Goal: Task Accomplishment & Management: Use online tool/utility

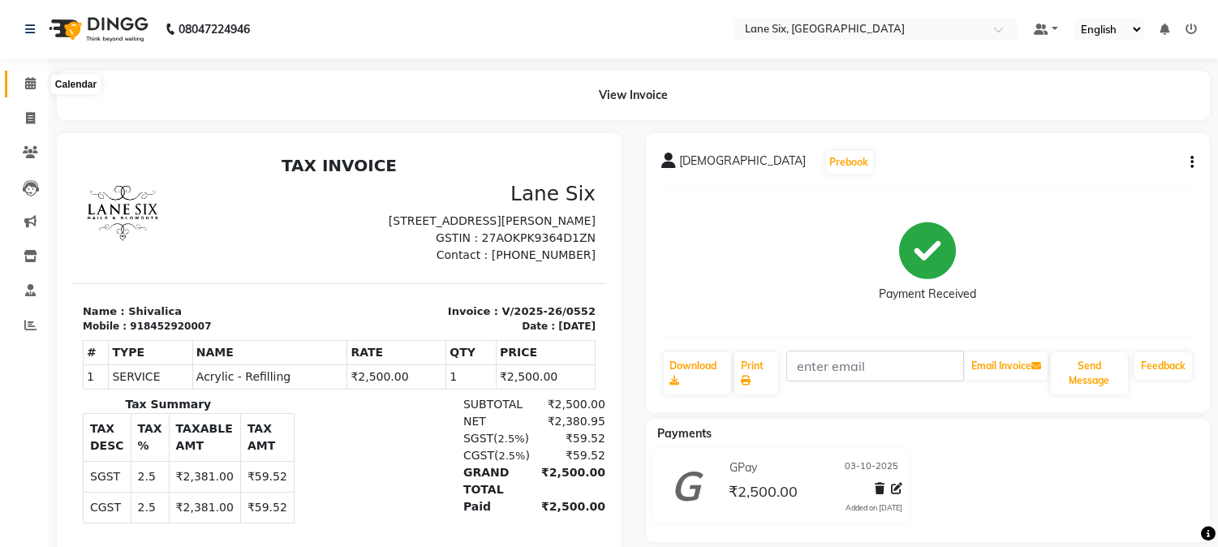
click at [29, 84] on icon at bounding box center [30, 83] width 11 height 12
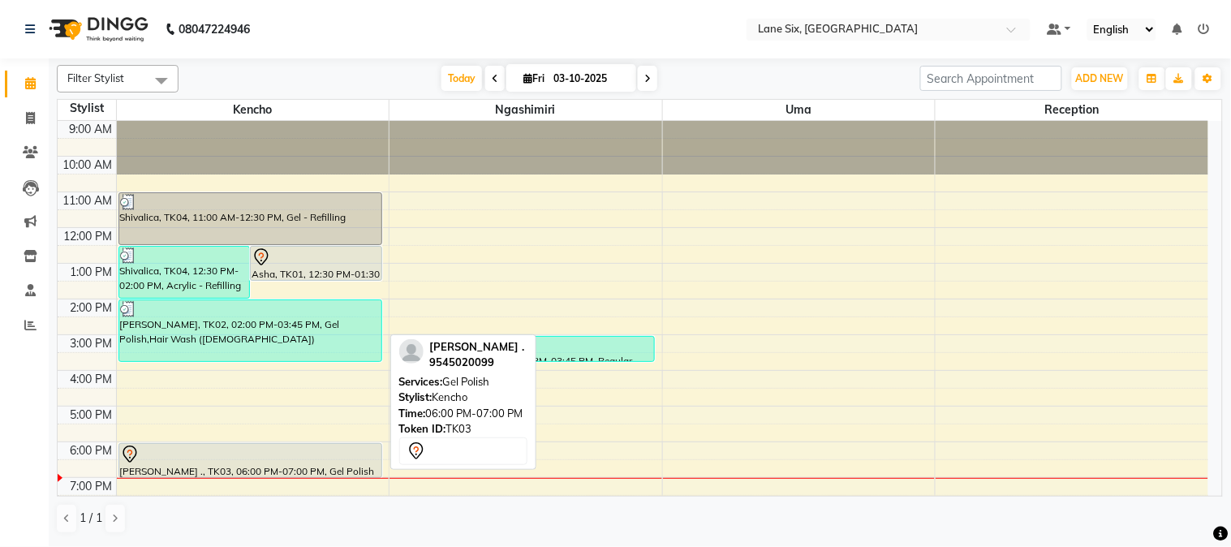
click at [296, 458] on div at bounding box center [250, 454] width 260 height 19
select select "7"
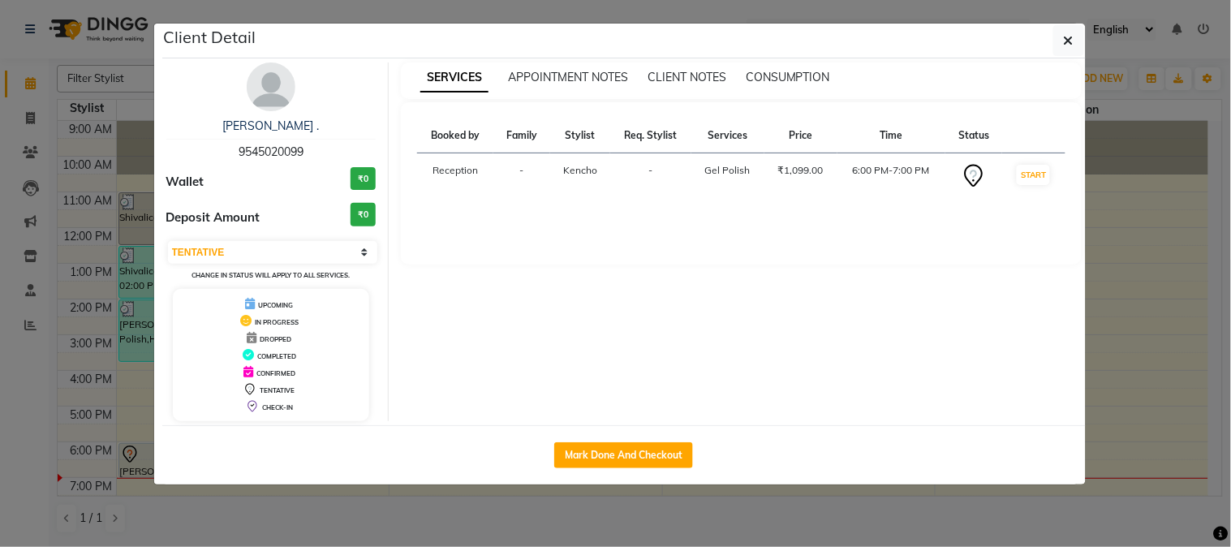
click at [1067, 19] on ngb-modal-window "Client Detail [PERSON_NAME] . 9545020099 Wallet ₹0 Deposit Amount ₹0 Select IN …" at bounding box center [615, 273] width 1231 height 547
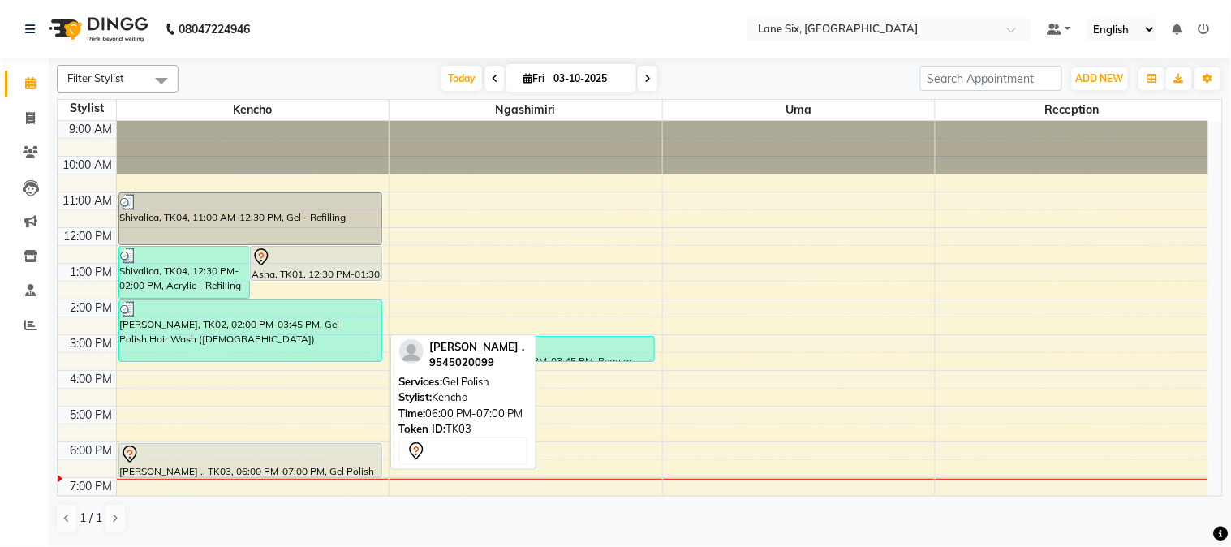
click at [195, 464] on div "[PERSON_NAME] ., TK03, 06:00 PM-07:00 PM, Gel Polish" at bounding box center [250, 460] width 262 height 33
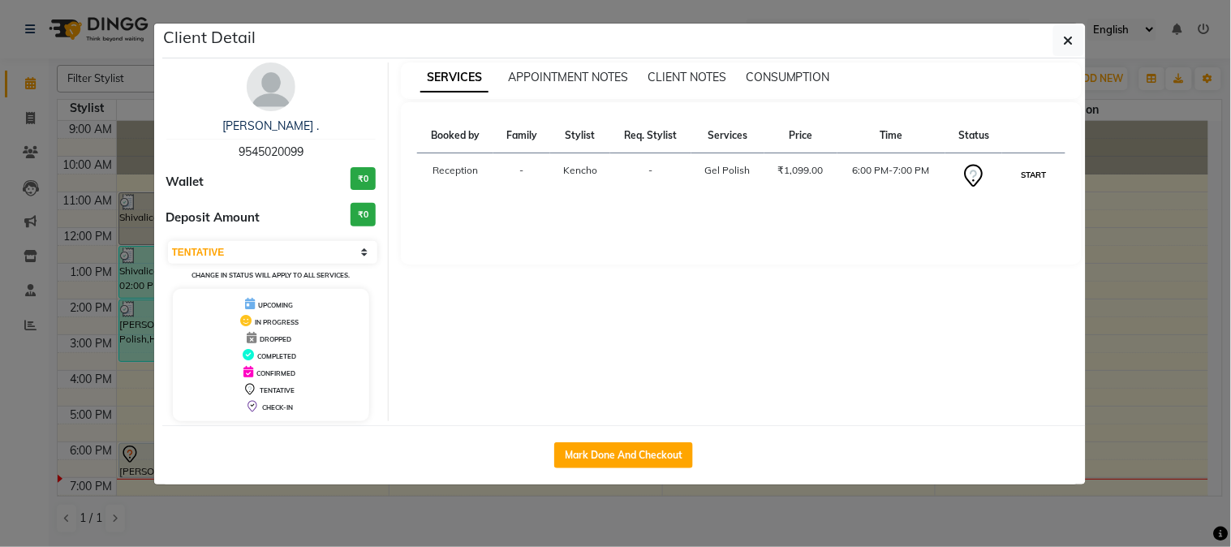
click at [1034, 179] on button "START" at bounding box center [1033, 175] width 33 height 20
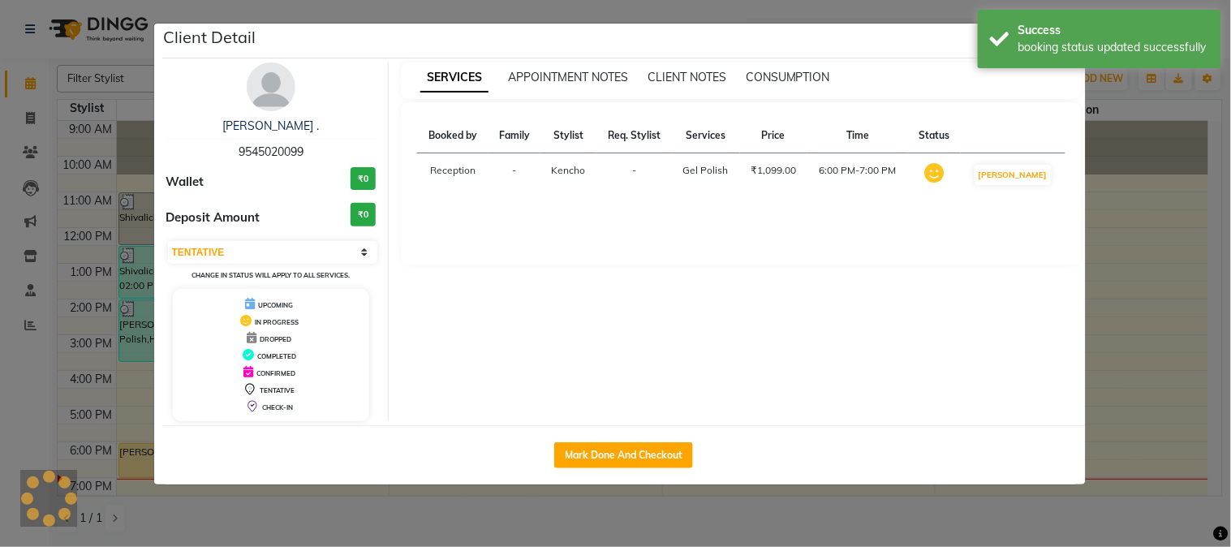
select select "1"
drag, startPoint x: 1034, startPoint y: 179, endPoint x: 1226, endPoint y: 271, distance: 213.0
click at [1217, 271] on ngb-modal-window "Client Detail [PERSON_NAME] . 9545020099 Wallet ₹0 Deposit Amount ₹0 Select IN …" at bounding box center [615, 273] width 1231 height 547
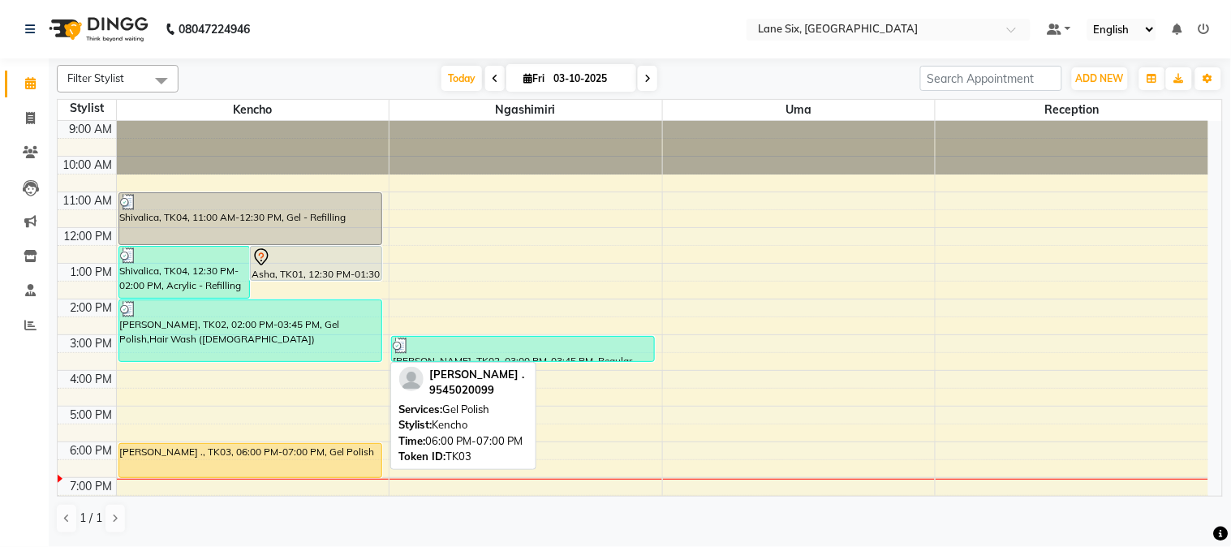
click at [307, 452] on div "[PERSON_NAME] ., TK03, 06:00 PM-07:00 PM, Gel Polish" at bounding box center [250, 460] width 262 height 33
select select "1"
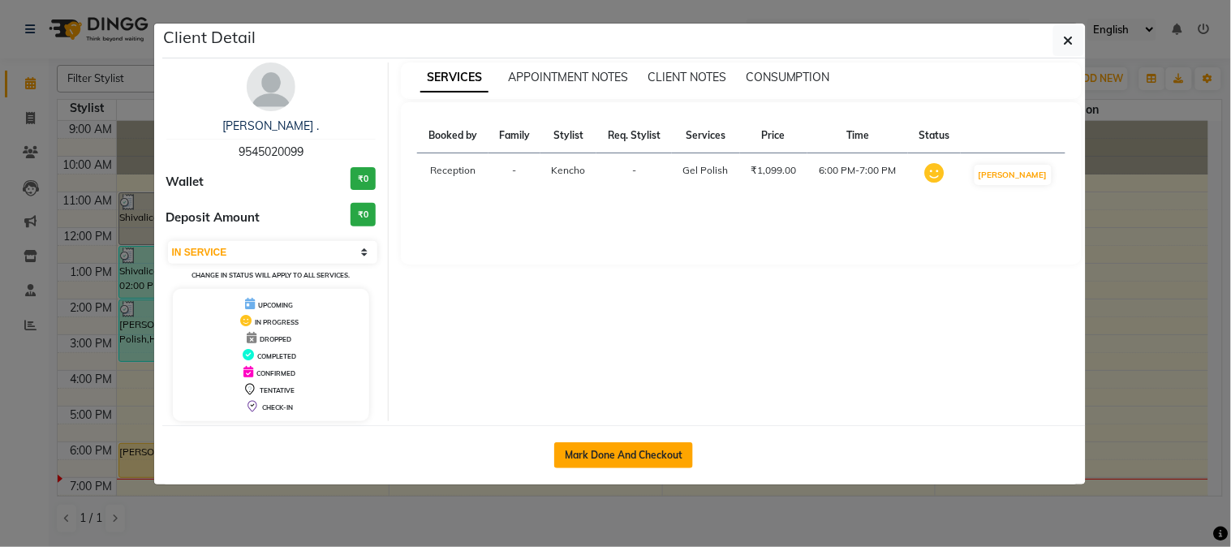
click at [601, 449] on button "Mark Done And Checkout" at bounding box center [623, 455] width 139 height 26
select select "service"
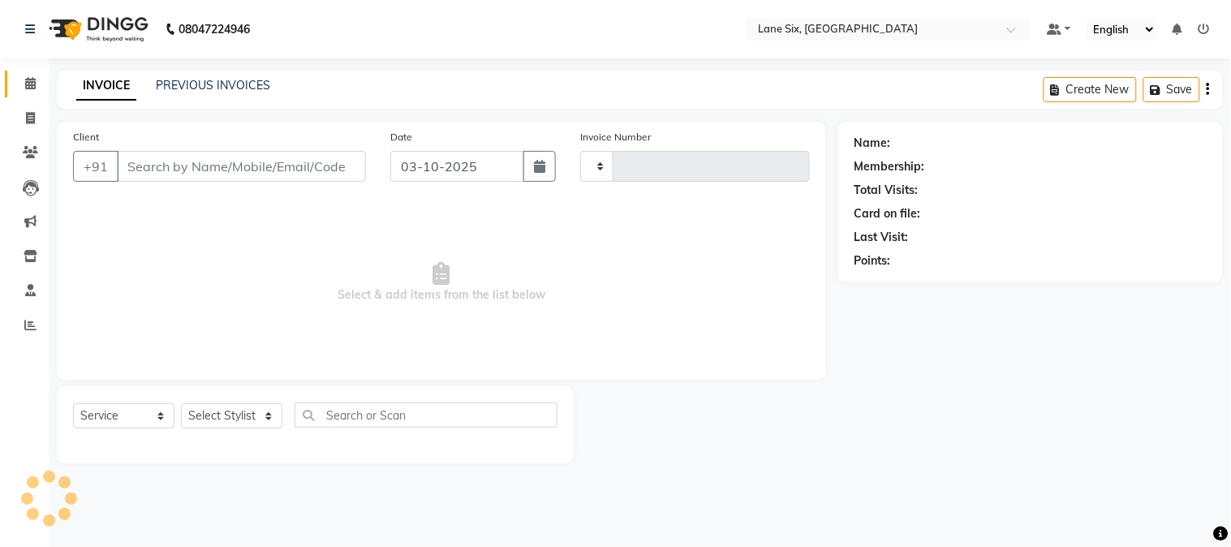
type input "0553"
select select "664"
type input "9545020099"
select select "9818"
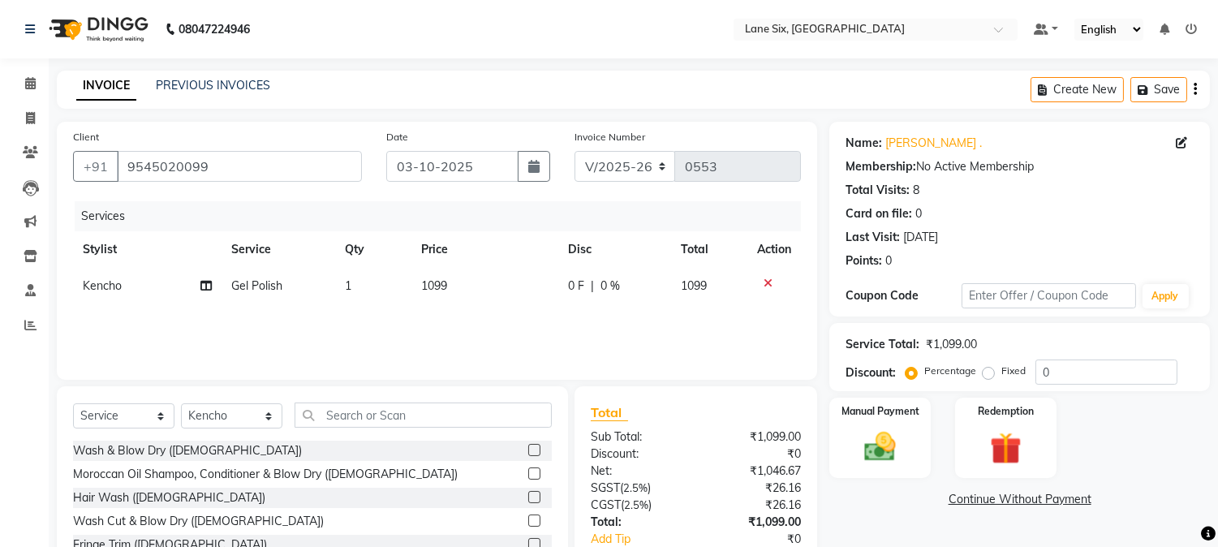
click at [766, 435] on div "₹1,099.00" at bounding box center [755, 436] width 118 height 17
click at [463, 281] on td "1099" at bounding box center [484, 286] width 147 height 37
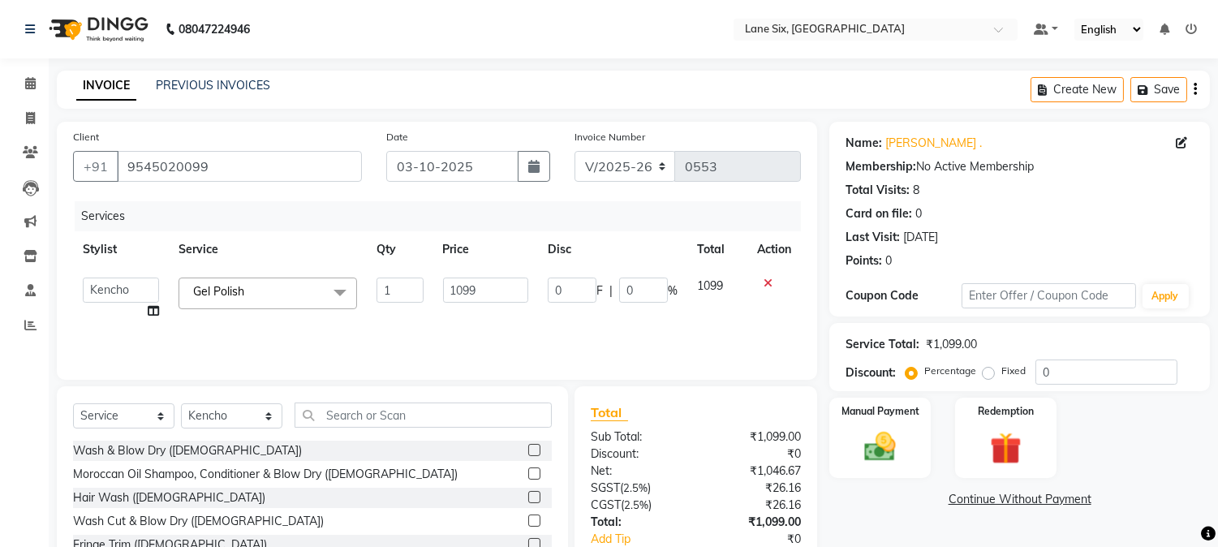
click at [479, 244] on th "Price" at bounding box center [485, 249] width 105 height 37
click at [460, 243] on th "Price" at bounding box center [485, 249] width 105 height 37
click at [505, 287] on input "1099" at bounding box center [485, 289] width 85 height 25
type input "1100"
click at [505, 287] on input "1100" at bounding box center [485, 289] width 85 height 25
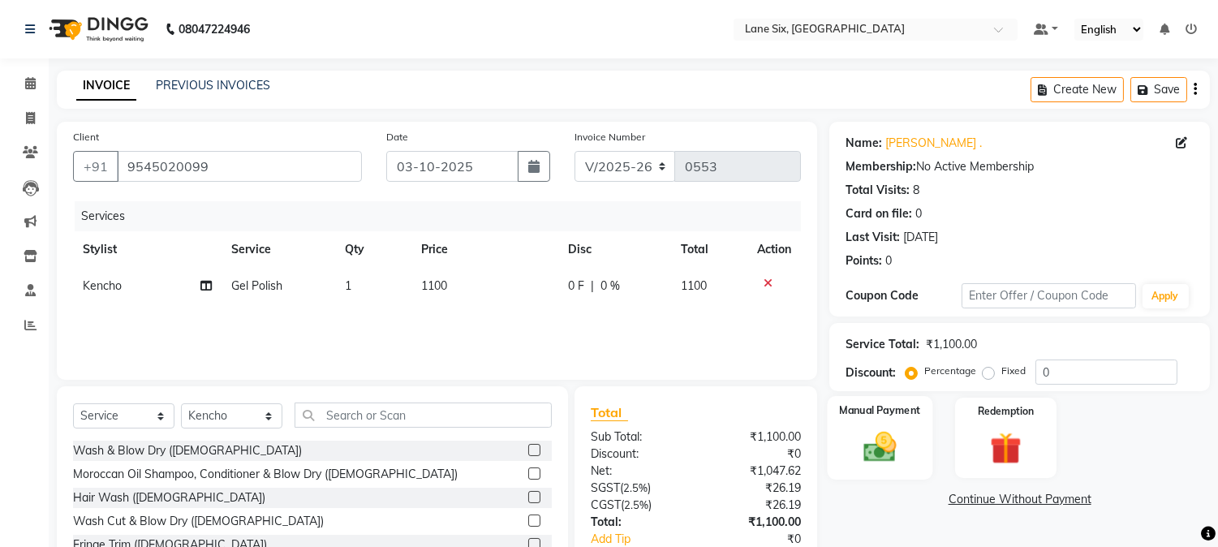
click at [894, 443] on img at bounding box center [881, 447] width 54 height 38
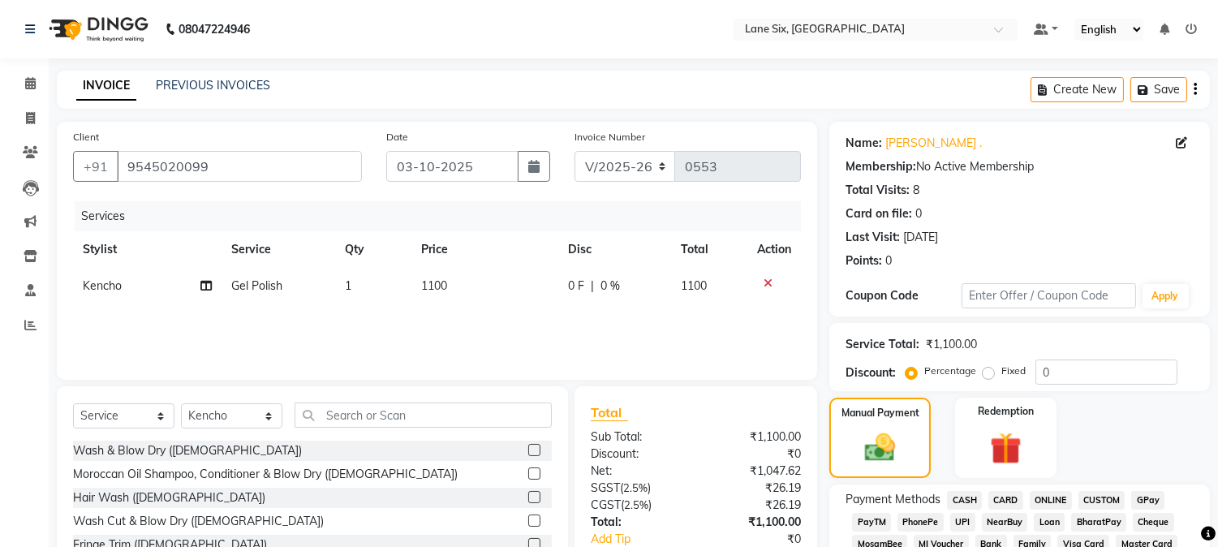
click at [1150, 492] on span "GPay" at bounding box center [1147, 500] width 33 height 19
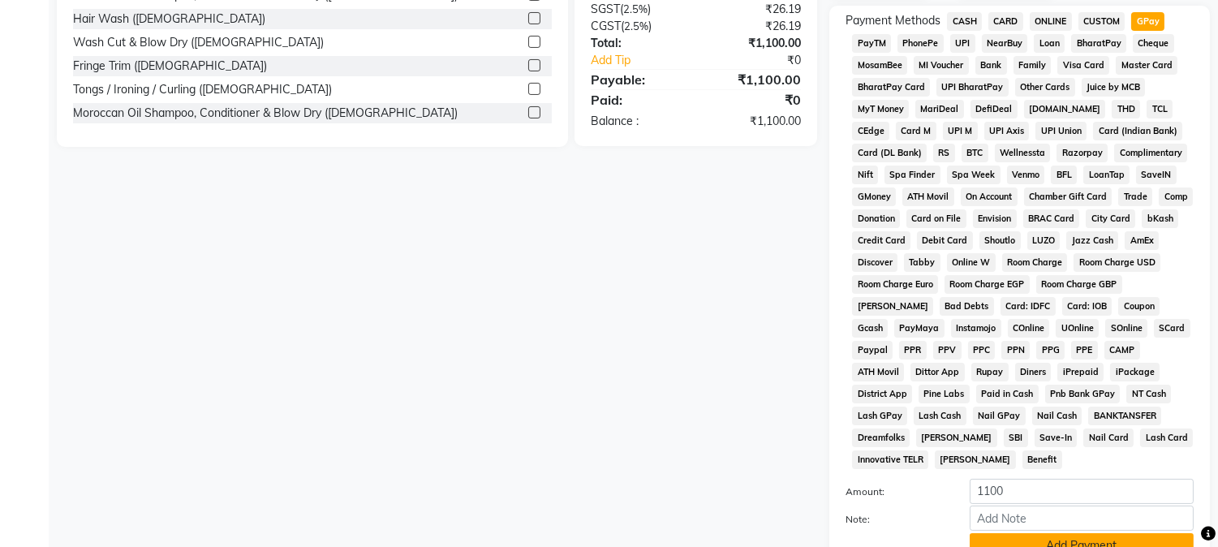
scroll to position [535, 0]
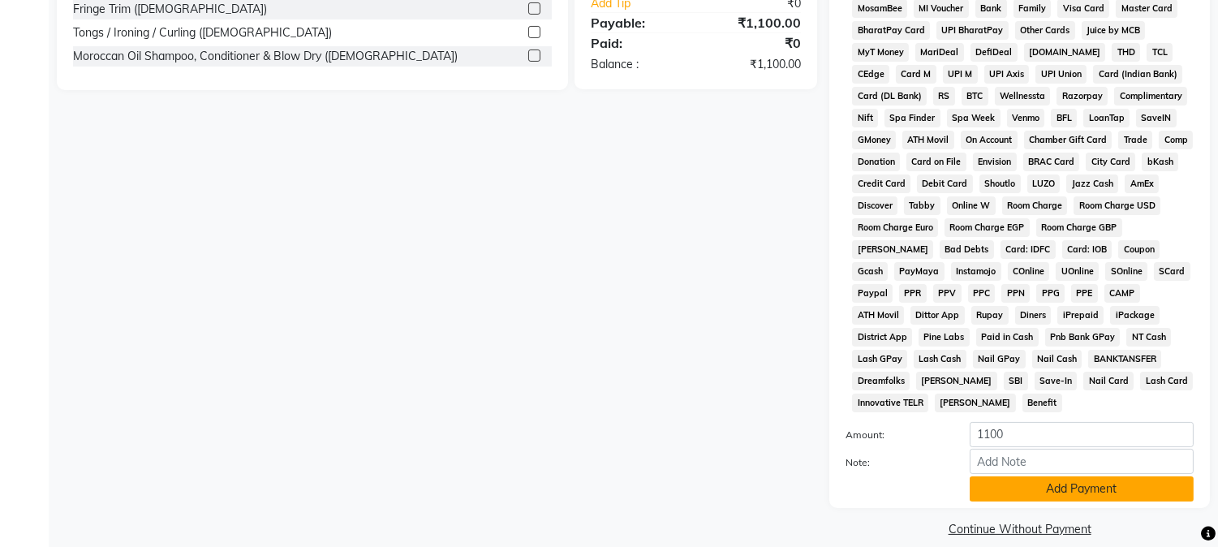
click at [1083, 476] on button "Add Payment" at bounding box center [1082, 488] width 224 height 25
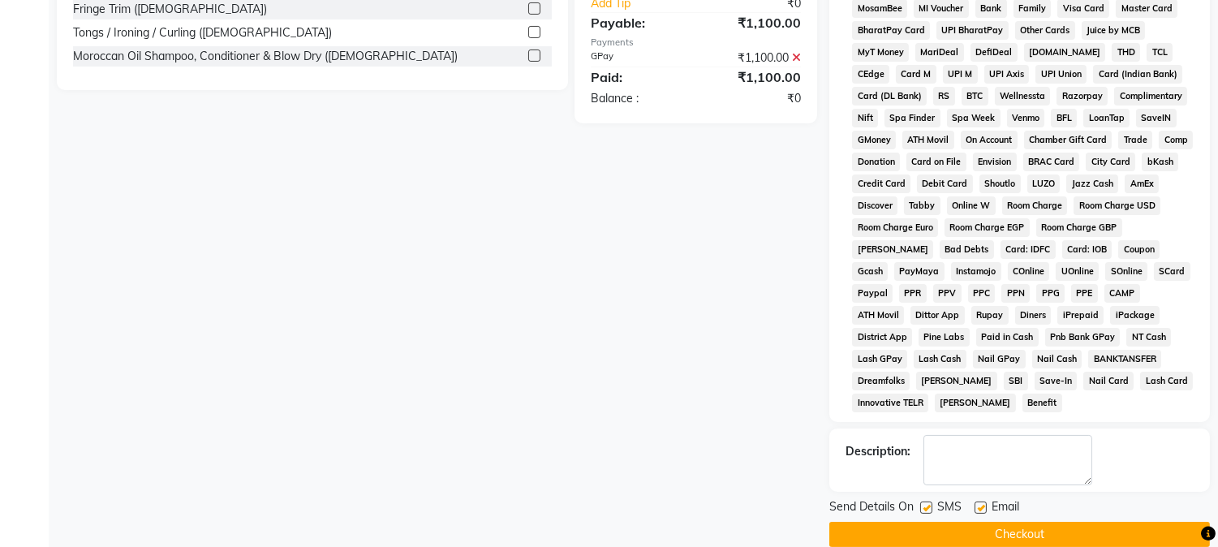
click at [958, 522] on button "Checkout" at bounding box center [1019, 534] width 381 height 25
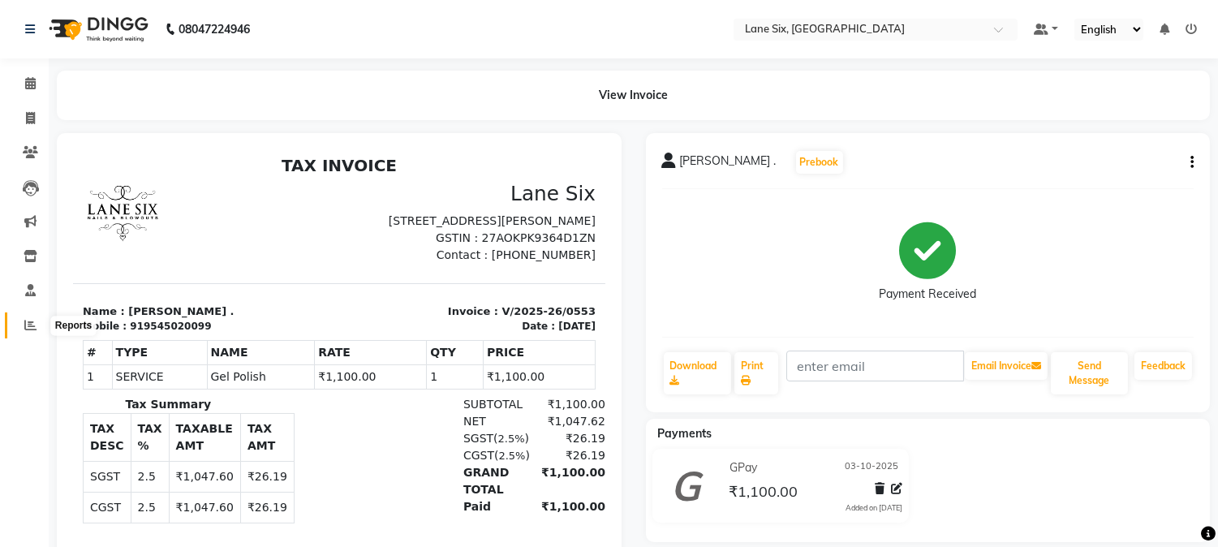
click at [28, 322] on icon at bounding box center [30, 325] width 12 height 12
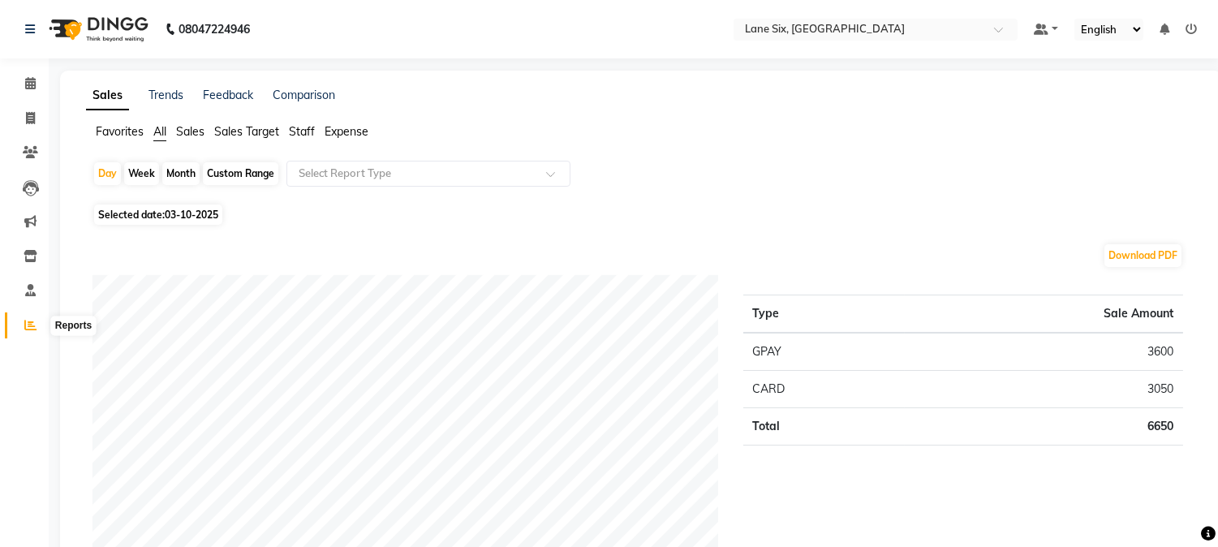
click at [22, 322] on span at bounding box center [30, 325] width 28 height 19
click at [36, 86] on span at bounding box center [30, 84] width 28 height 19
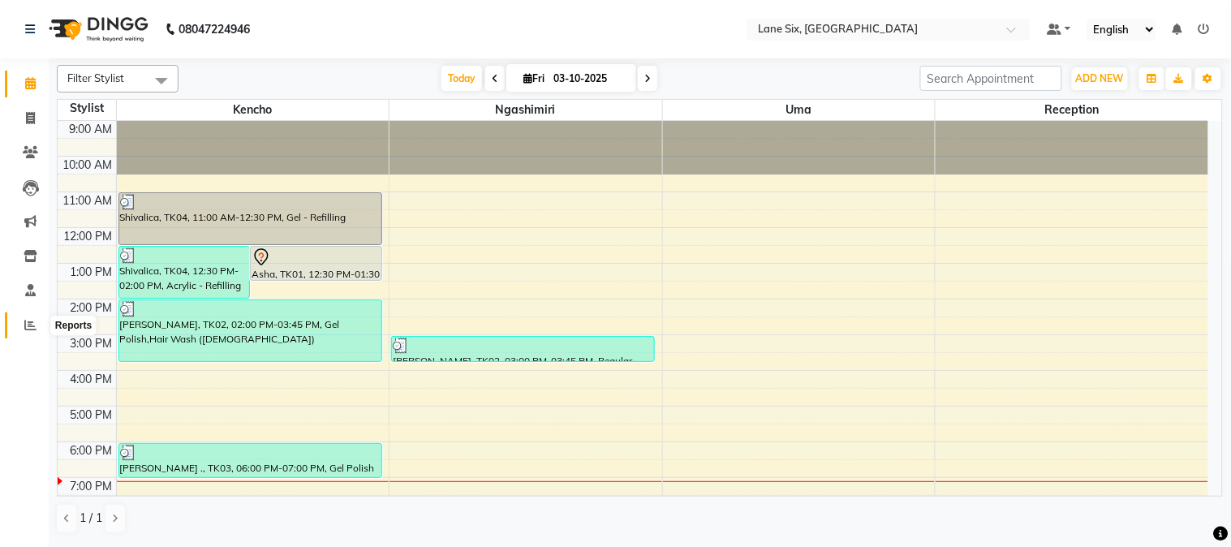
click at [26, 319] on icon at bounding box center [30, 325] width 12 height 12
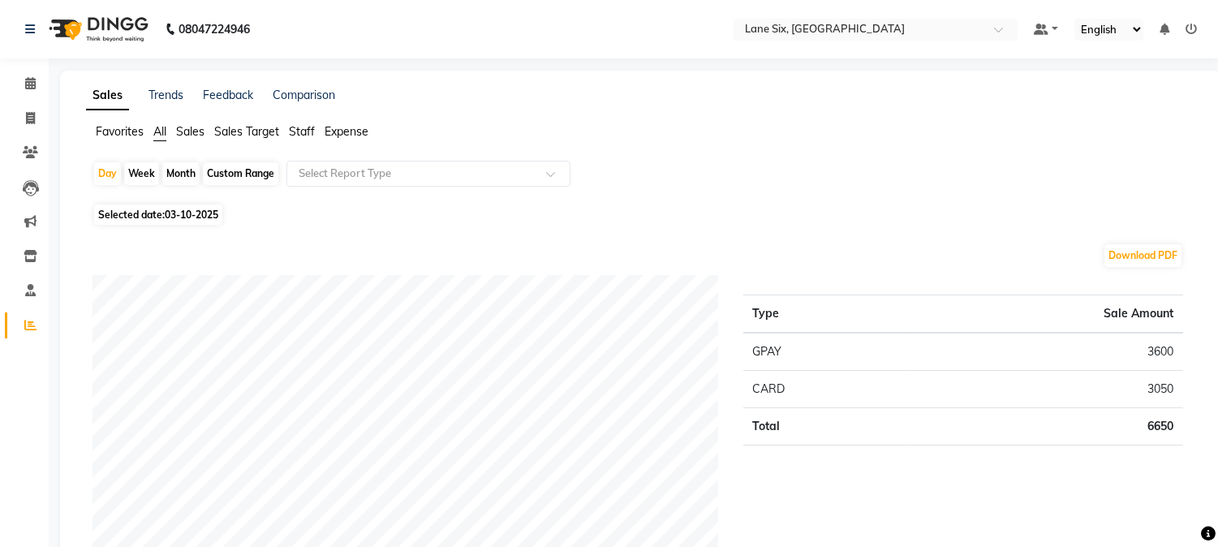
click at [183, 172] on div "Month" at bounding box center [180, 173] width 37 height 23
select select "10"
select select "2025"
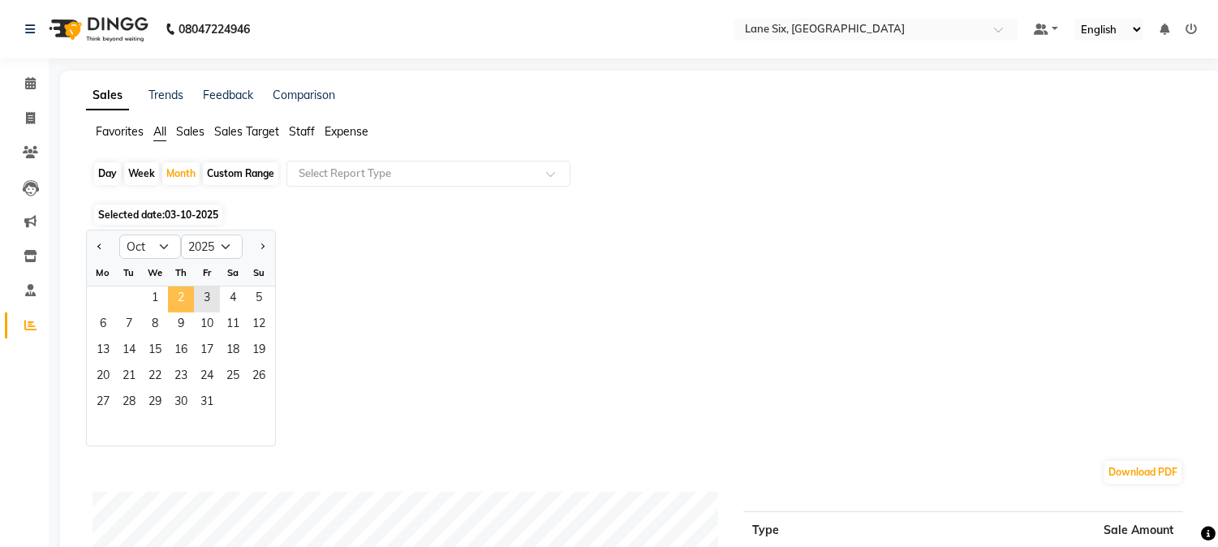
click at [182, 298] on span "2" at bounding box center [181, 299] width 26 height 26
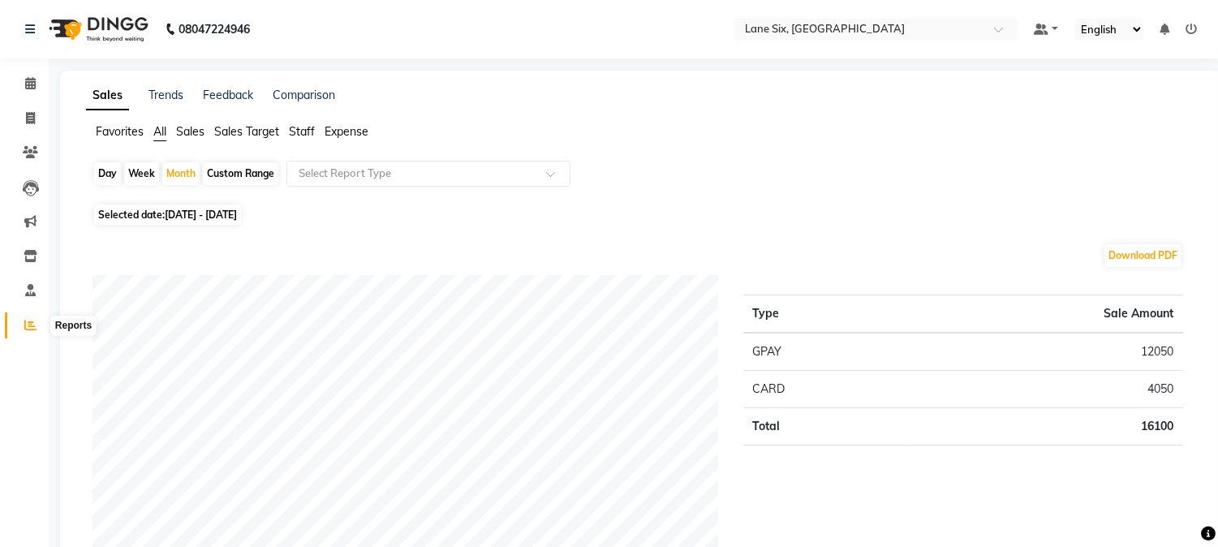
click at [22, 327] on span at bounding box center [30, 325] width 28 height 19
click at [32, 325] on icon at bounding box center [30, 325] width 12 height 12
click at [114, 172] on div "Day" at bounding box center [107, 173] width 27 height 23
select select "10"
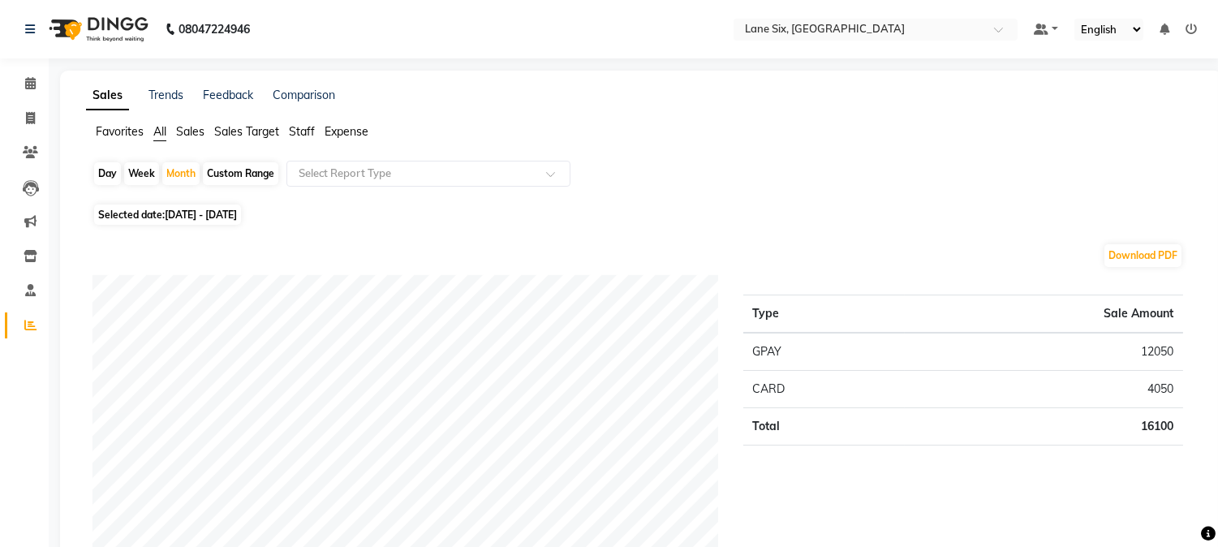
select select "2025"
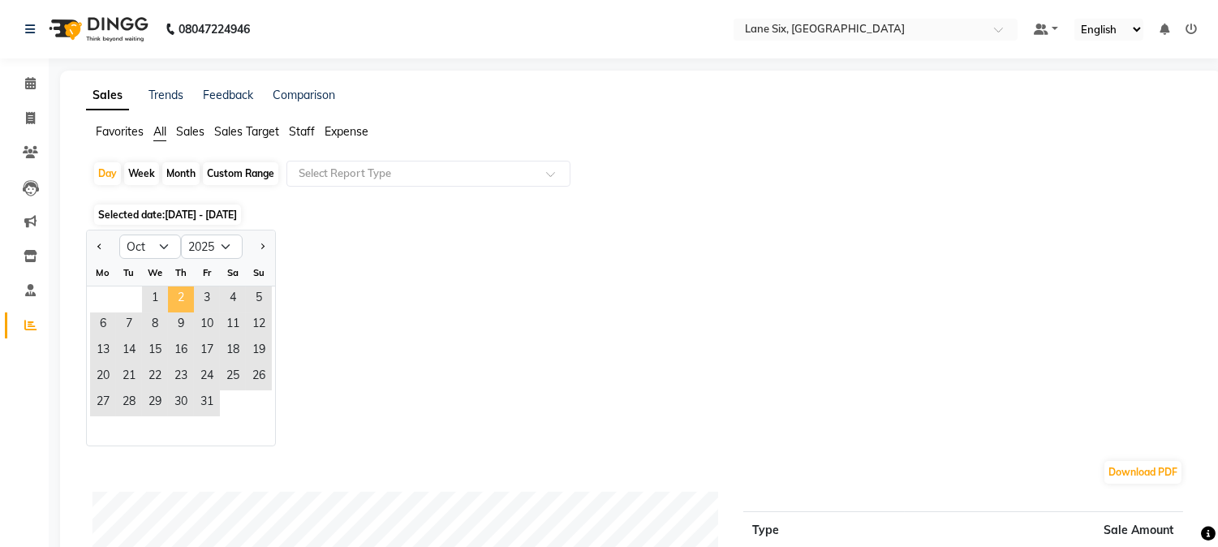
click at [183, 303] on span "2" at bounding box center [181, 299] width 26 height 26
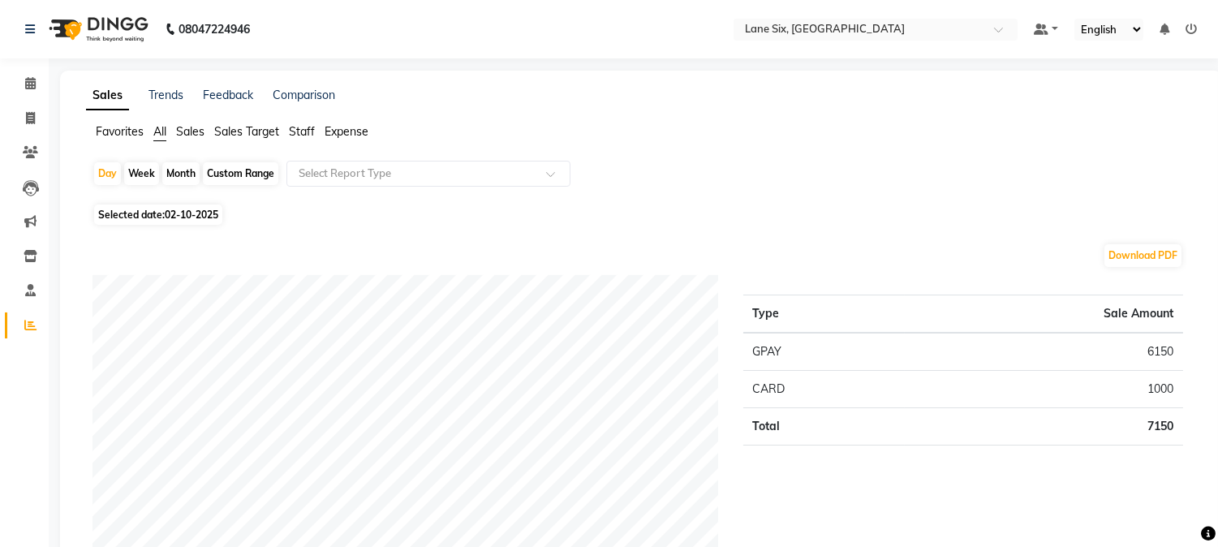
click at [193, 170] on div "Month" at bounding box center [180, 173] width 37 height 23
select select "10"
select select "2025"
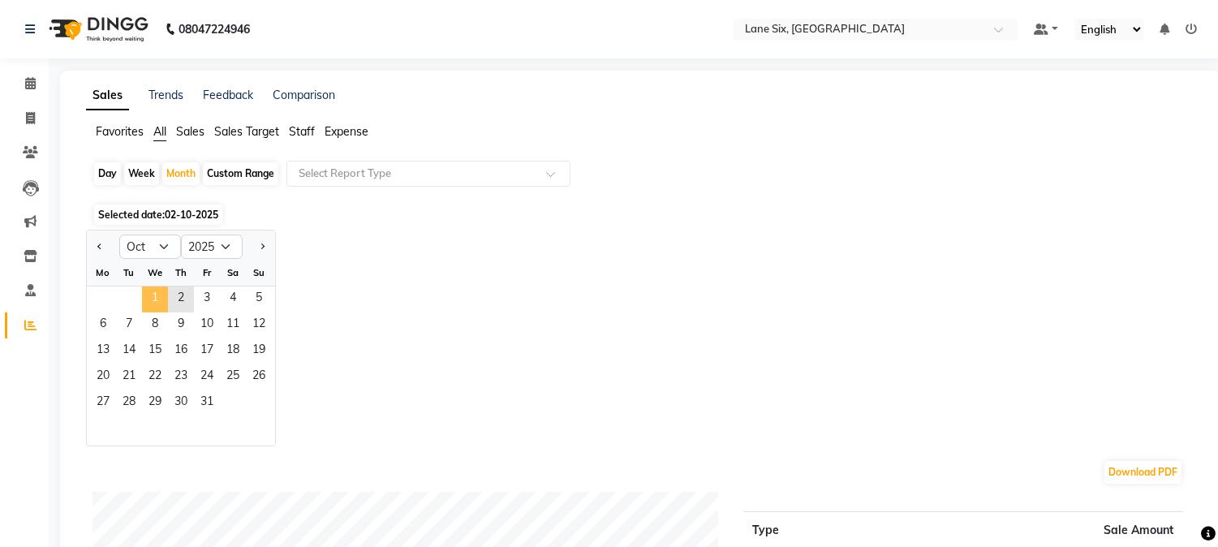
click at [153, 304] on span "1" at bounding box center [155, 299] width 26 height 26
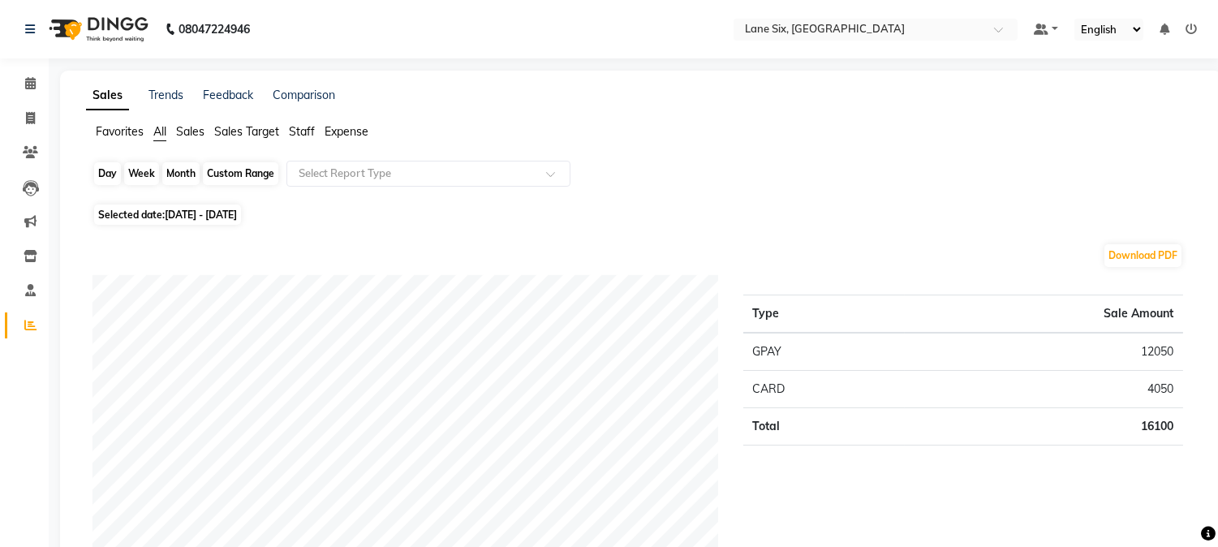
click at [183, 168] on div "Month" at bounding box center [180, 173] width 37 height 23
select select "10"
select select "2025"
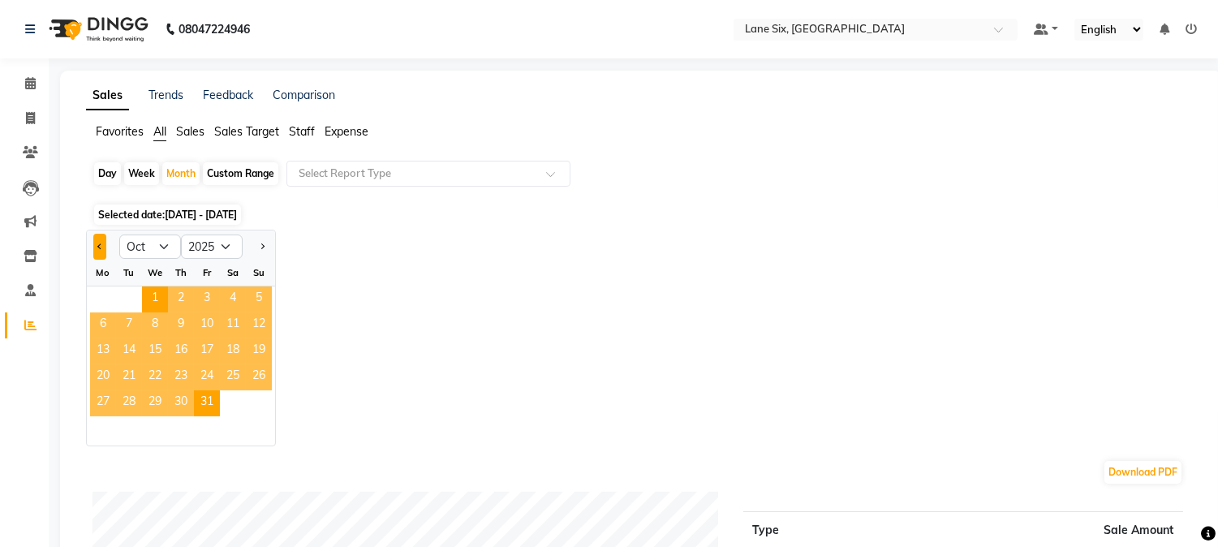
click at [102, 240] on button "Previous month" at bounding box center [99, 247] width 13 height 26
select select "9"
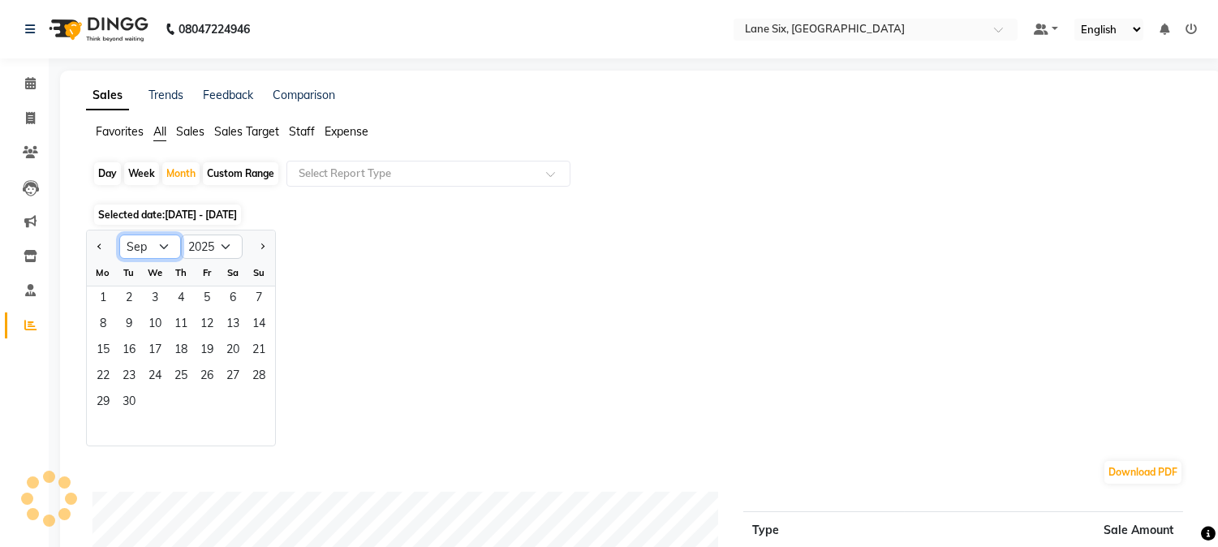
click at [165, 242] on select "Jan Feb Mar Apr May Jun [DATE] Aug Sep Oct Nov Dec" at bounding box center [150, 246] width 62 height 24
click at [162, 241] on select "Jan Feb Mar Apr May Jun [DATE] Aug Sep Oct Nov Dec" at bounding box center [150, 246] width 62 height 24
click at [115, 301] on span "1" at bounding box center [103, 299] width 26 height 26
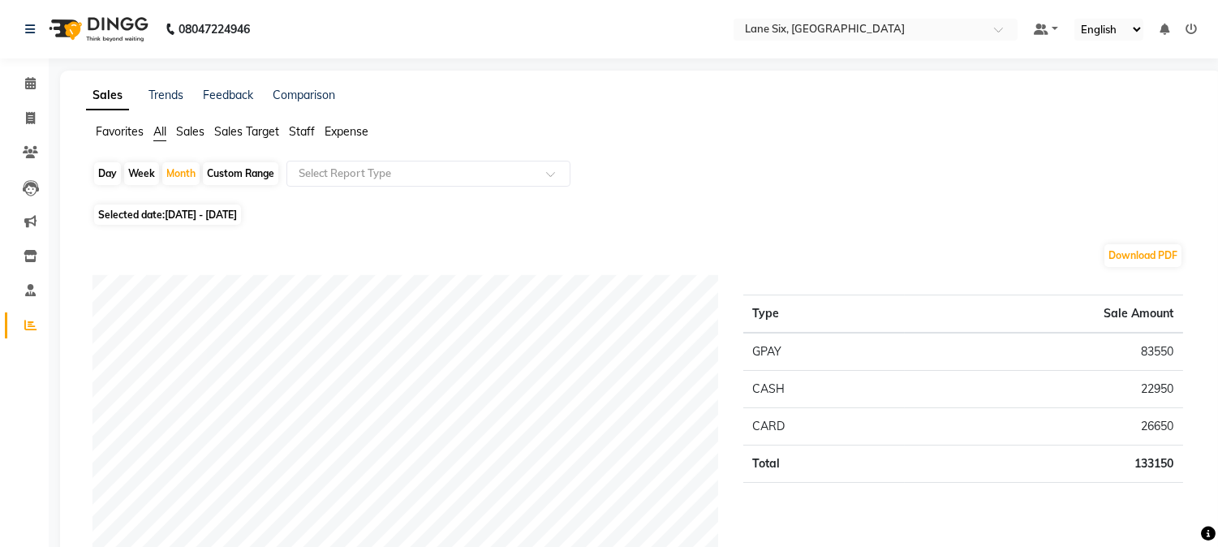
scroll to position [479, 0]
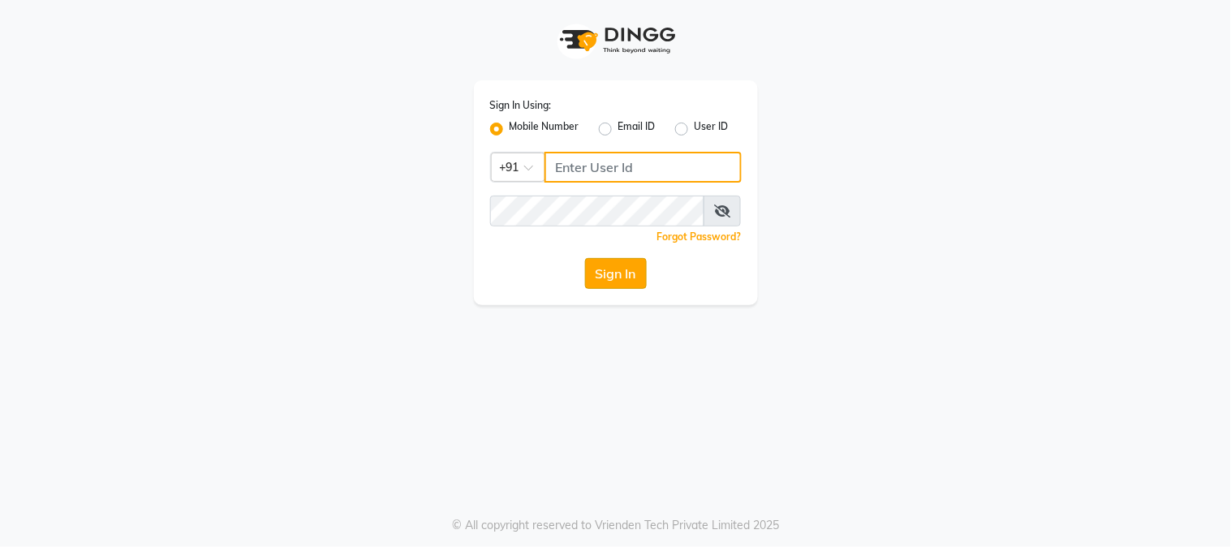
type input "2040036060"
click at [626, 270] on button "Sign In" at bounding box center [616, 273] width 62 height 31
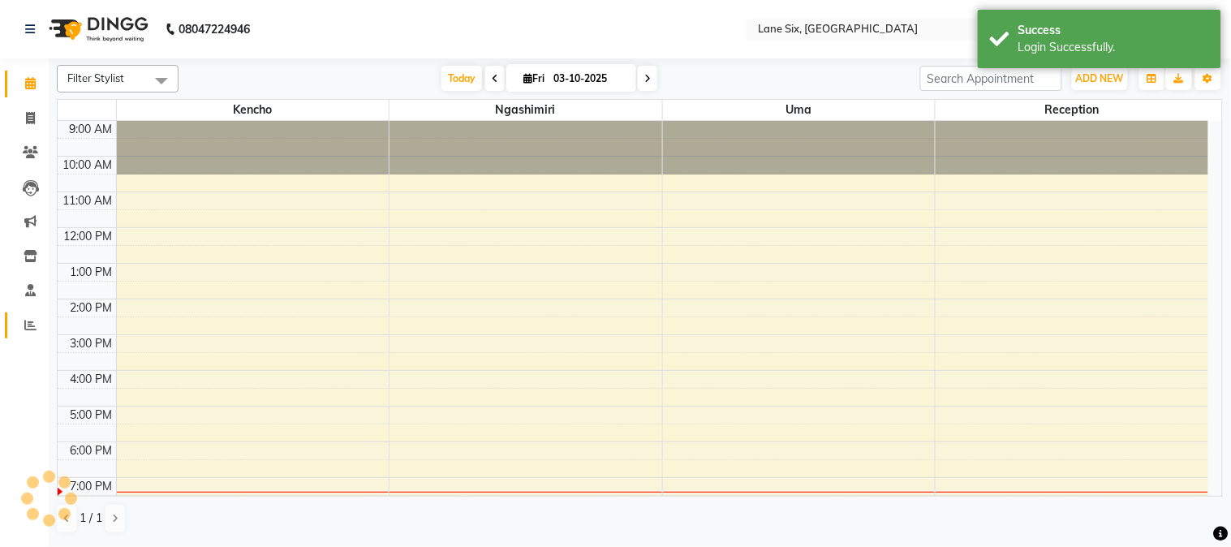
select select "en"
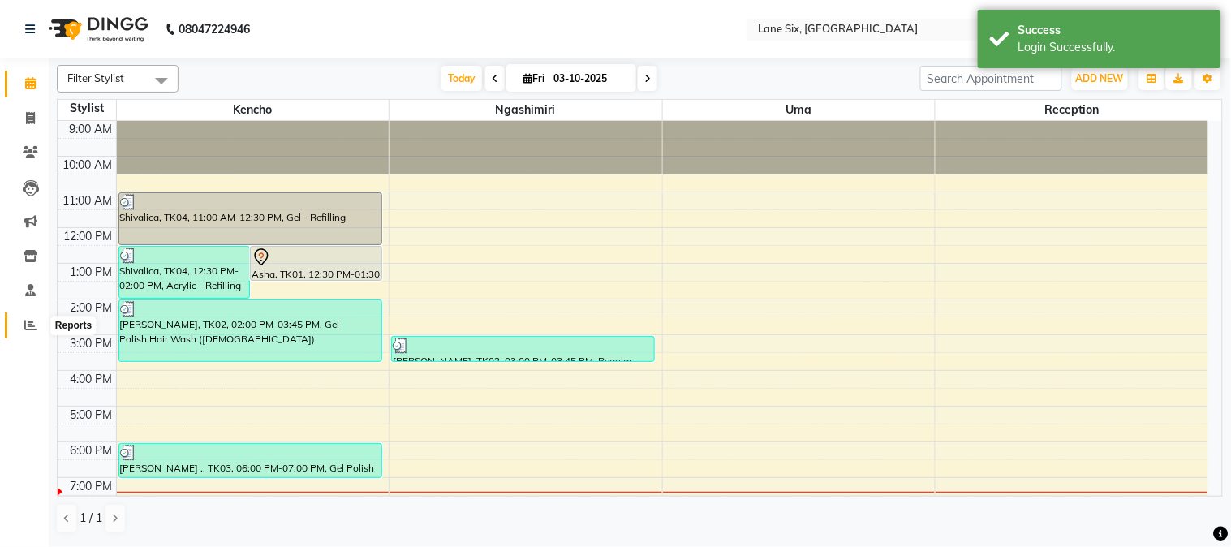
click at [33, 325] on icon at bounding box center [30, 325] width 12 height 12
